Goal: Information Seeking & Learning: Learn about a topic

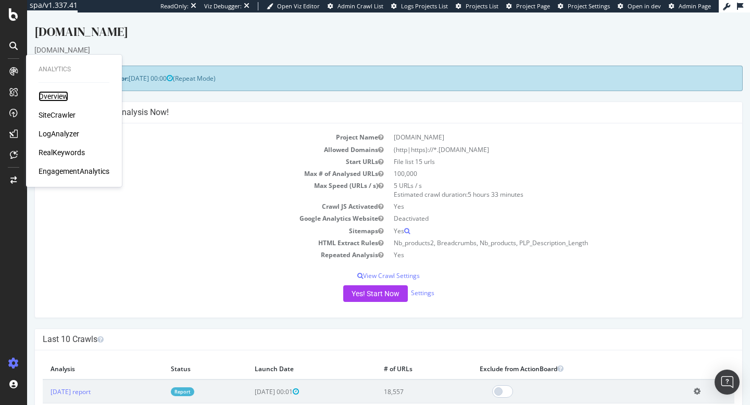
click at [54, 97] on div "Overview" at bounding box center [54, 96] width 30 height 10
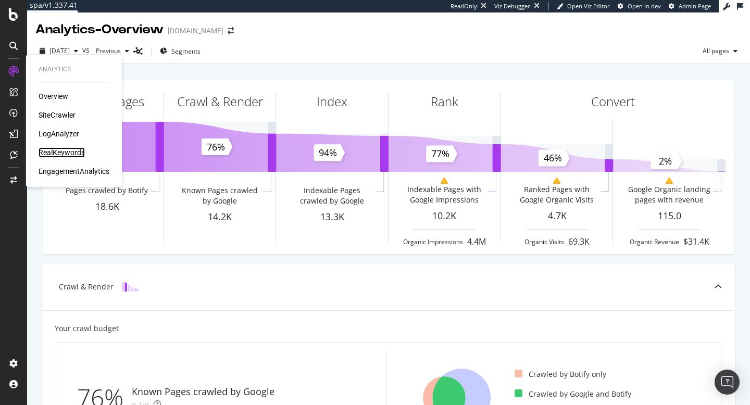
click at [59, 153] on div "RealKeywords" at bounding box center [62, 152] width 46 height 10
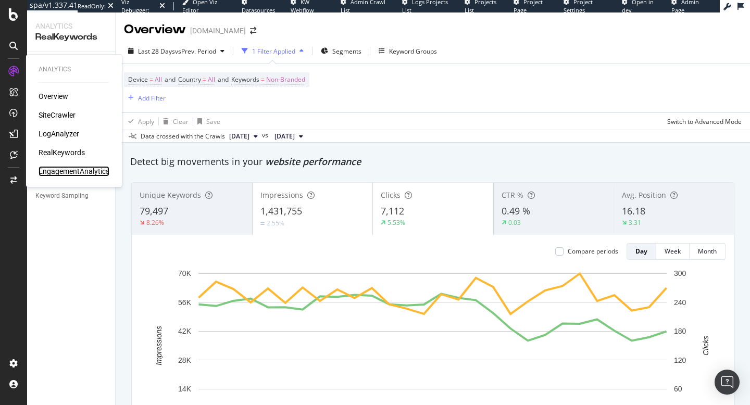
click at [67, 170] on div "EngagementAnalytics" at bounding box center [74, 171] width 71 height 10
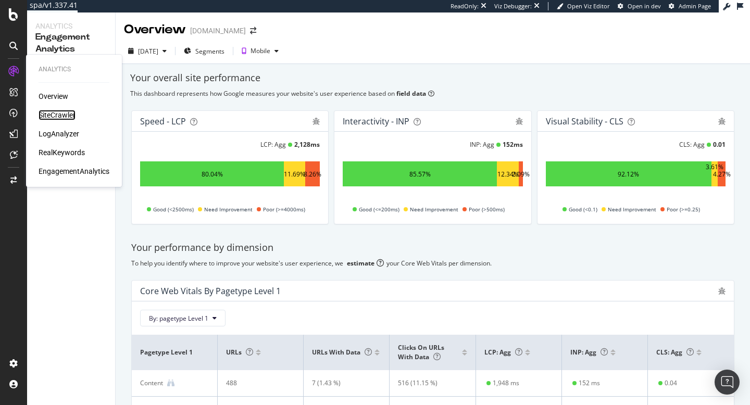
click at [68, 113] on div "SiteCrawler" at bounding box center [57, 115] width 37 height 10
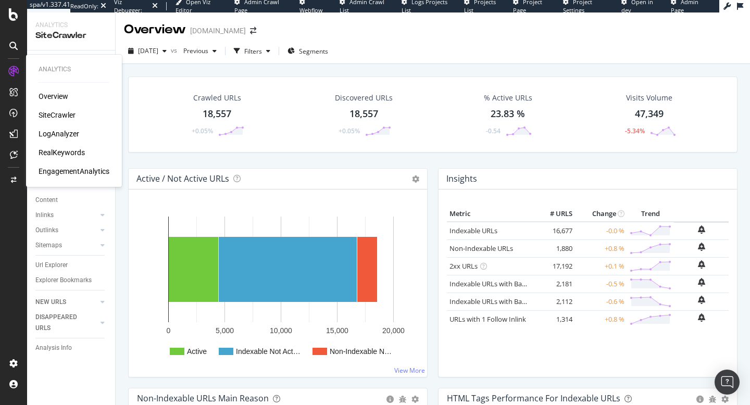
click at [59, 135] on div "LogAnalyzer" at bounding box center [59, 134] width 41 height 10
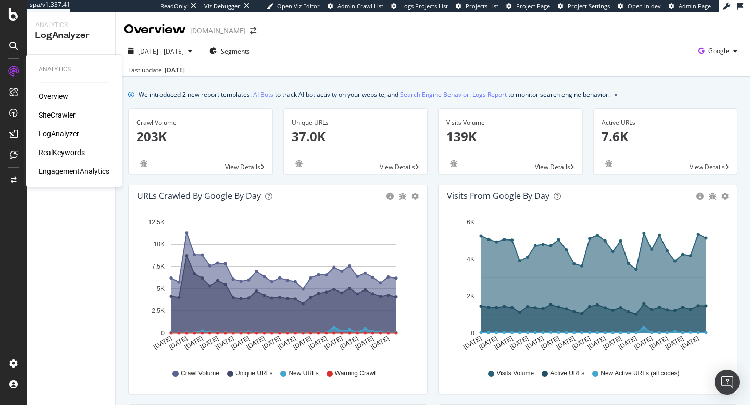
click at [58, 96] on div "Overview" at bounding box center [54, 96] width 30 height 10
